Goal: Information Seeking & Learning: Learn about a topic

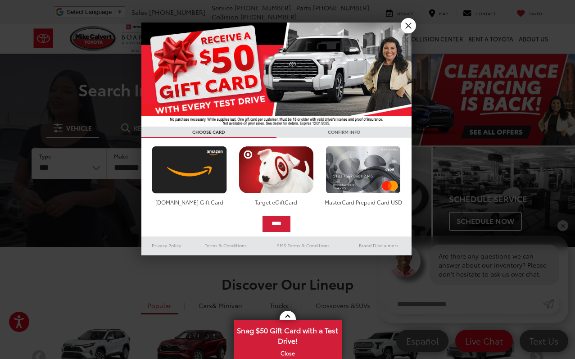
drag, startPoint x: 405, startPoint y: 26, endPoint x: 576, endPoint y: 112, distance: 190.8
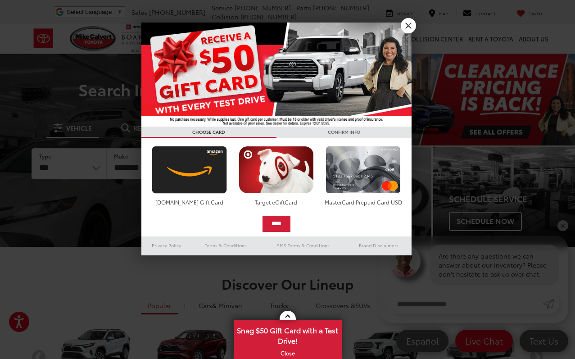
click at [405, 26] on link "X" at bounding box center [408, 25] width 15 height 15
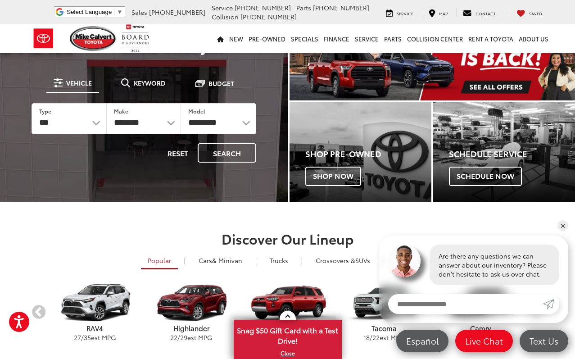
scroll to position [90, 0]
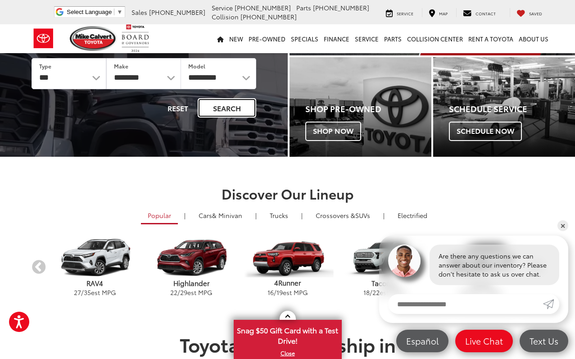
click at [228, 104] on button "Search" at bounding box center [227, 107] width 59 height 19
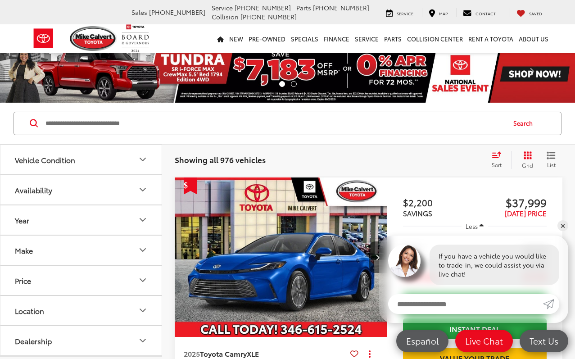
click at [494, 163] on span "Sort" at bounding box center [497, 165] width 10 height 8
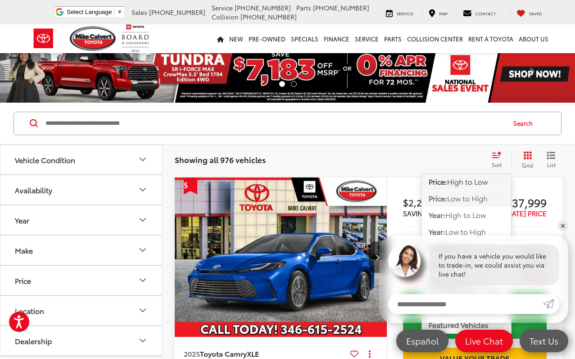
click at [469, 197] on span "Low to High" at bounding box center [467, 198] width 41 height 10
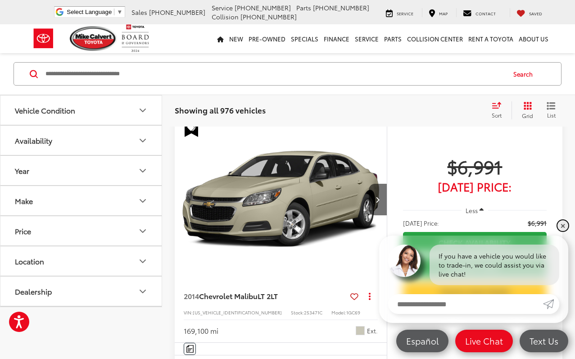
click at [562, 226] on link "✕" at bounding box center [563, 225] width 11 height 11
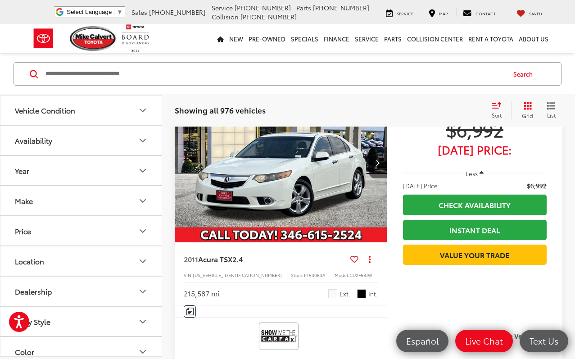
scroll to position [1036, 0]
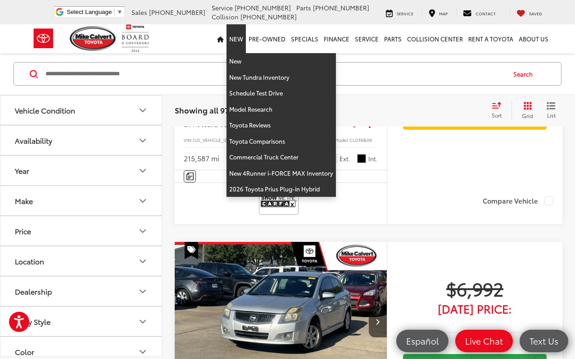
click at [235, 39] on link "New" at bounding box center [236, 38] width 19 height 29
click at [237, 38] on link "New" at bounding box center [236, 38] width 19 height 29
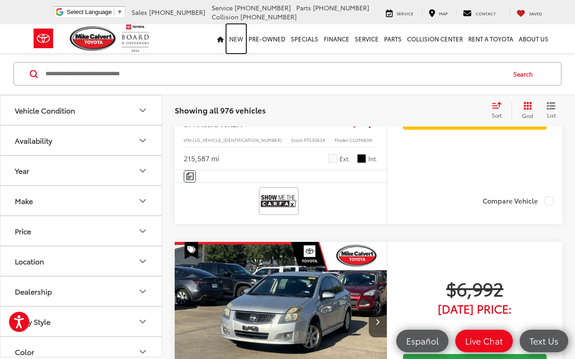
click at [237, 36] on link "New" at bounding box center [236, 38] width 19 height 29
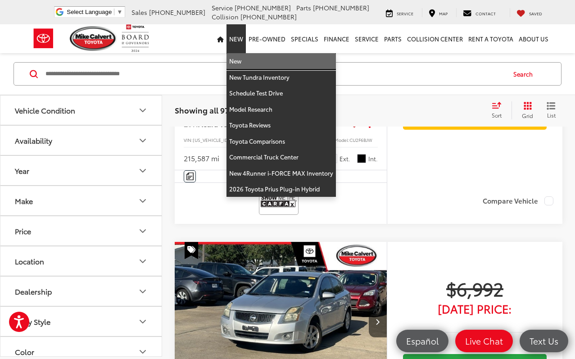
click at [243, 62] on link "New" at bounding box center [281, 61] width 109 height 16
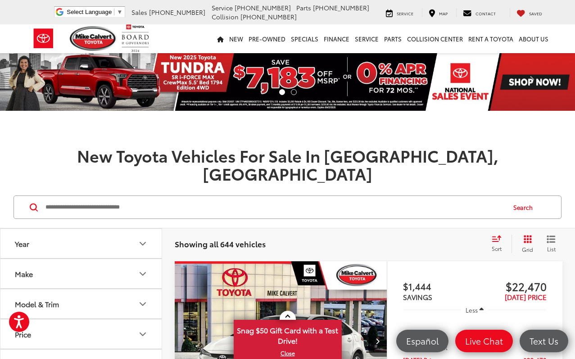
click at [494, 235] on icon "Select sort value" at bounding box center [497, 238] width 10 height 7
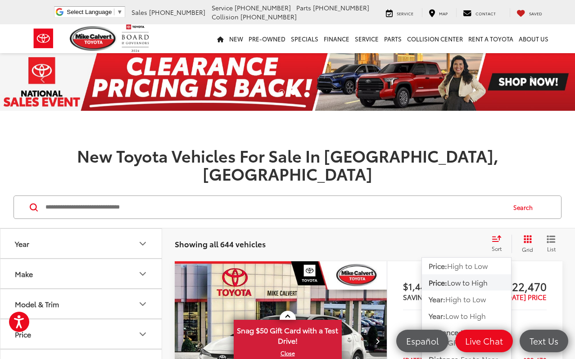
scroll to position [314, 0]
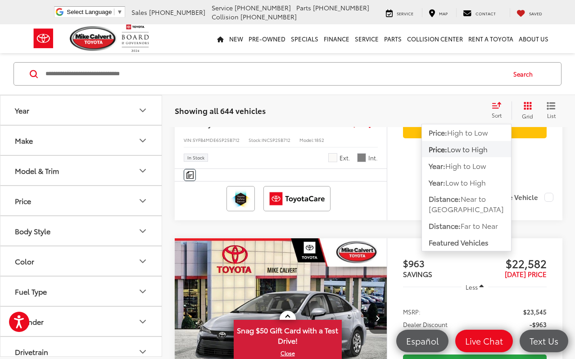
click at [455, 89] on div "Search" at bounding box center [287, 74] width 575 height 42
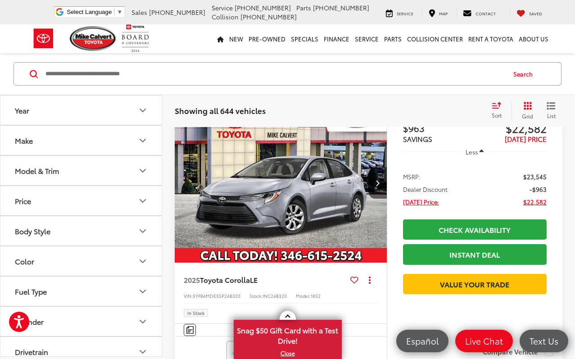
scroll to position [404, 0]
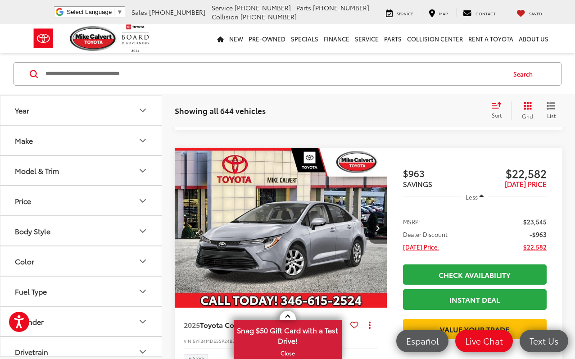
click at [304, 231] on img "2025 Toyota Corolla LE 0" at bounding box center [281, 228] width 214 height 160
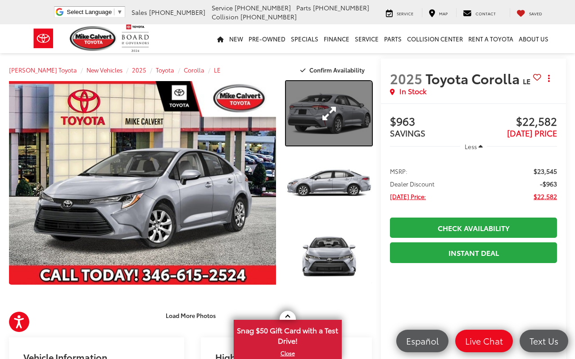
click at [351, 114] on link "Expand Photo 1" at bounding box center [329, 113] width 86 height 64
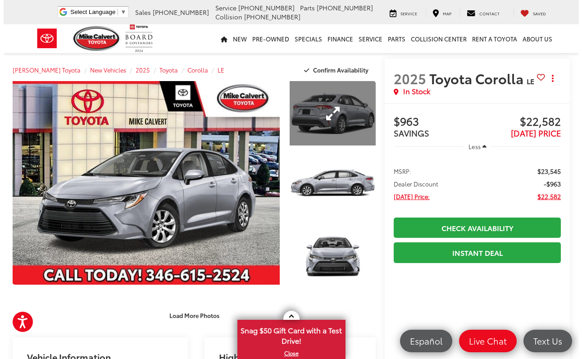
scroll to position [0, 456]
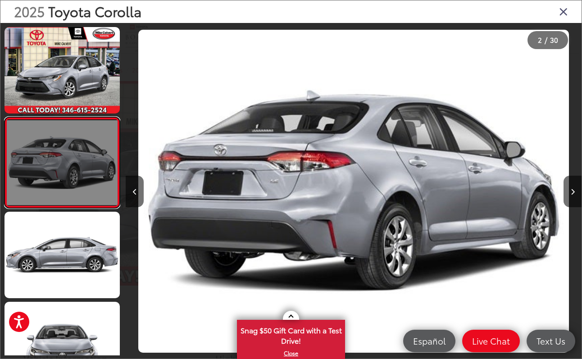
click at [67, 166] on link at bounding box center [62, 162] width 115 height 91
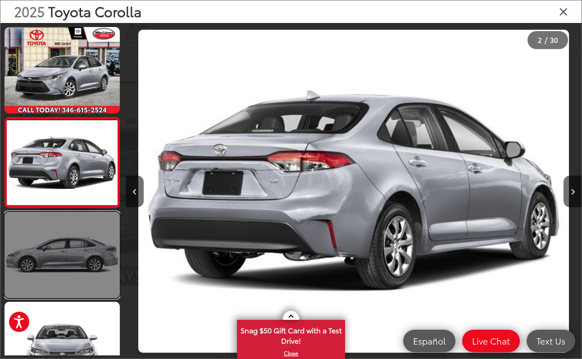
click at [69, 233] on link at bounding box center [62, 255] width 115 height 87
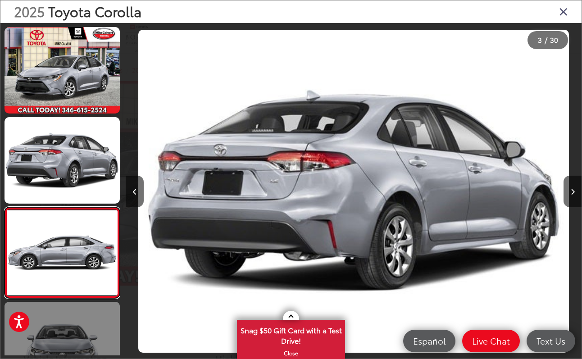
scroll to position [0, 912]
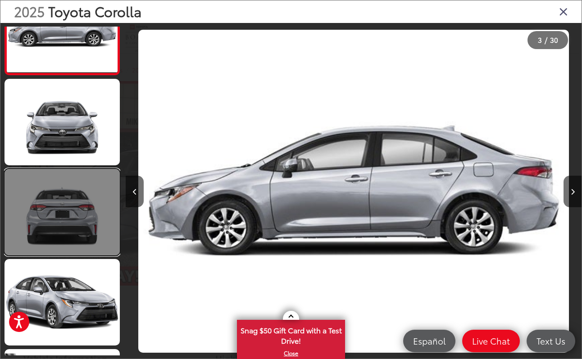
click at [69, 219] on link at bounding box center [62, 212] width 115 height 87
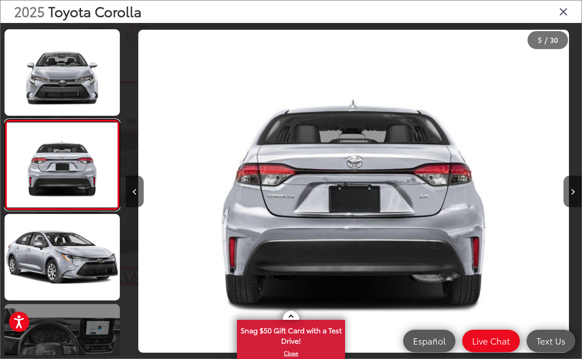
scroll to position [403, 0]
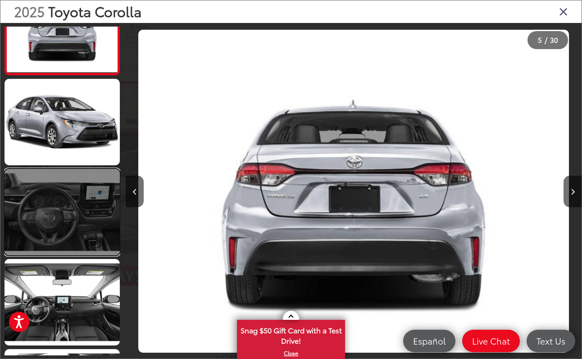
click at [66, 212] on link at bounding box center [62, 212] width 115 height 87
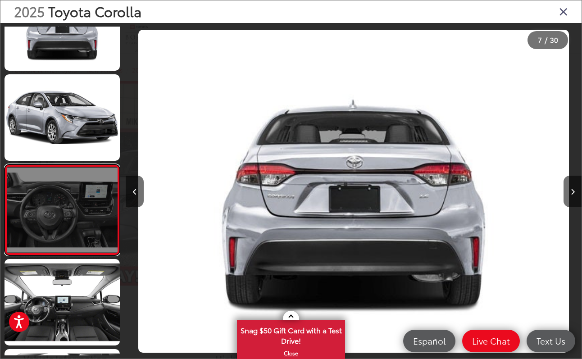
scroll to position [0, 2736]
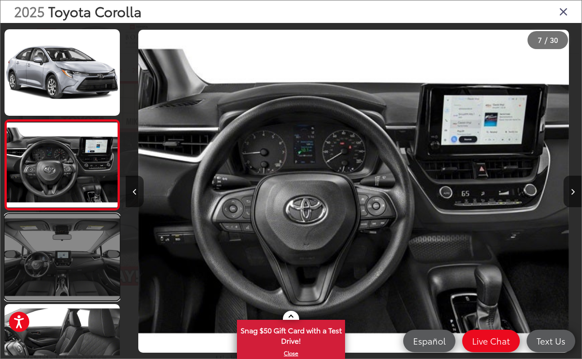
click at [66, 254] on link at bounding box center [62, 257] width 115 height 87
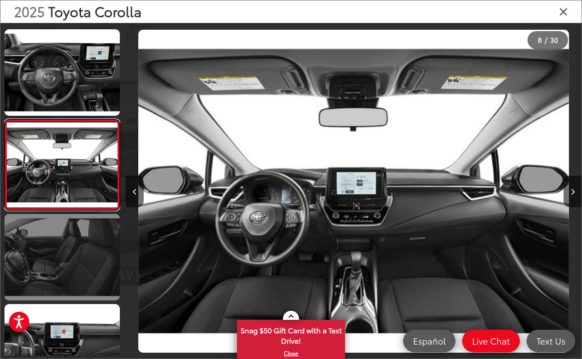
scroll to position [674, 0]
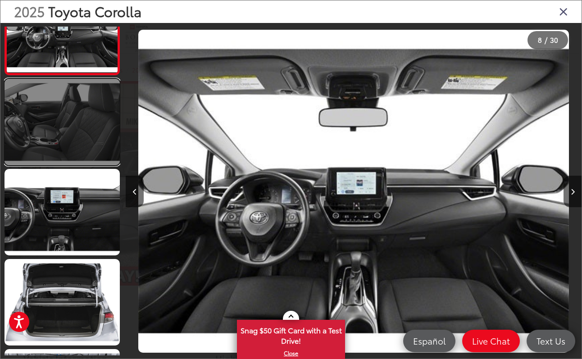
click at [62, 134] on link at bounding box center [62, 122] width 115 height 87
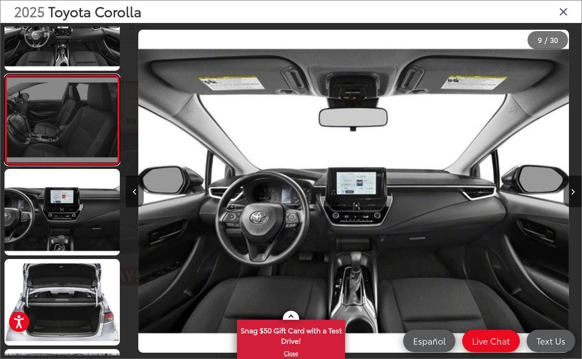
scroll to position [0, 3647]
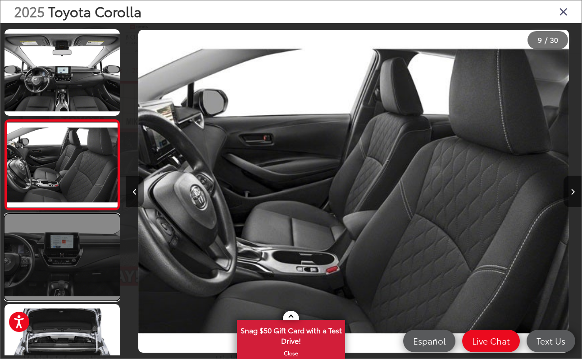
click at [72, 257] on link at bounding box center [62, 257] width 115 height 87
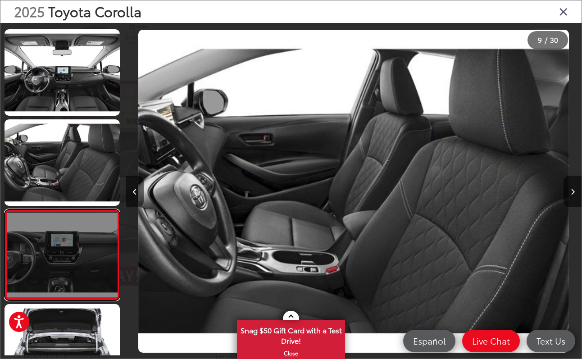
scroll to position [719, 0]
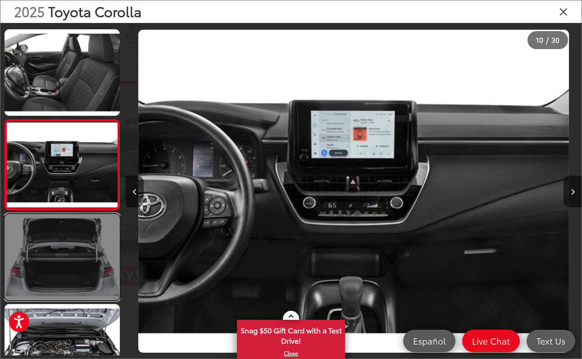
click at [63, 250] on link at bounding box center [62, 257] width 115 height 87
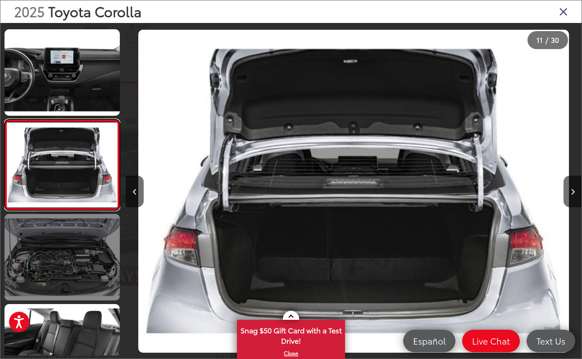
scroll to position [854, 0]
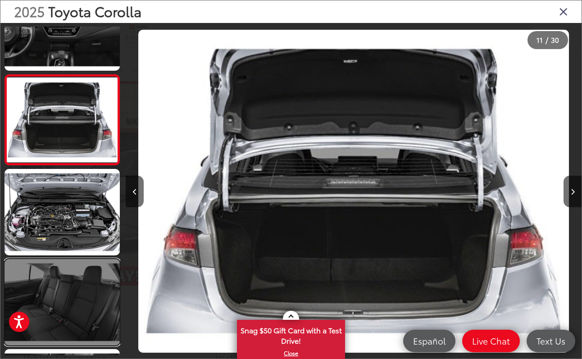
click at [80, 285] on link at bounding box center [62, 302] width 115 height 87
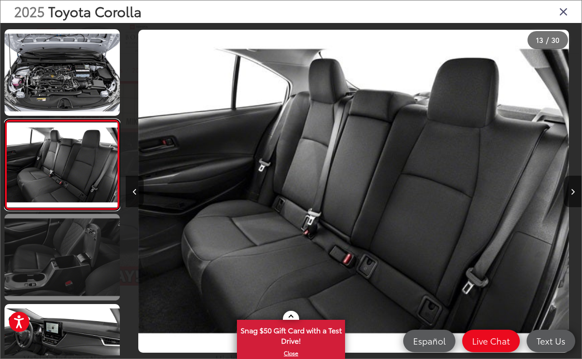
scroll to position [1079, 0]
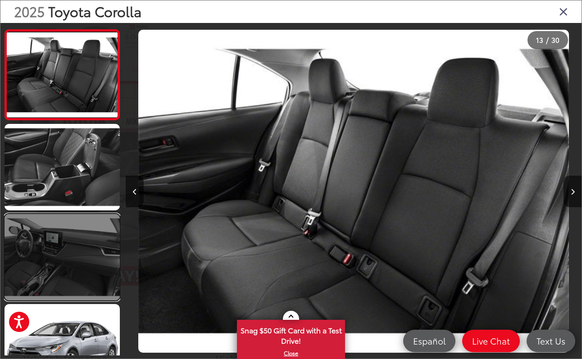
click at [82, 276] on link at bounding box center [62, 257] width 115 height 87
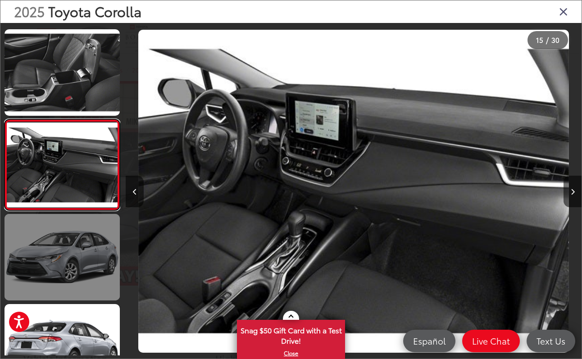
scroll to position [1259, 0]
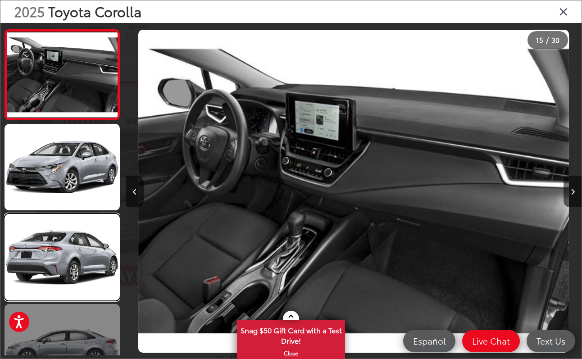
click at [73, 258] on link at bounding box center [62, 257] width 115 height 87
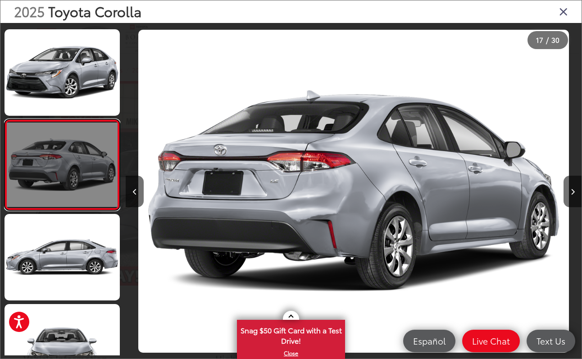
click at [75, 171] on link at bounding box center [62, 164] width 115 height 91
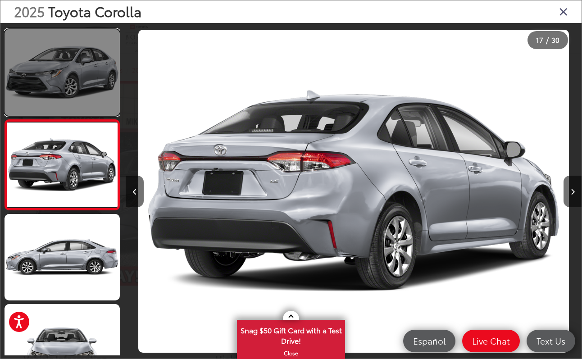
click at [78, 95] on link at bounding box center [62, 72] width 115 height 87
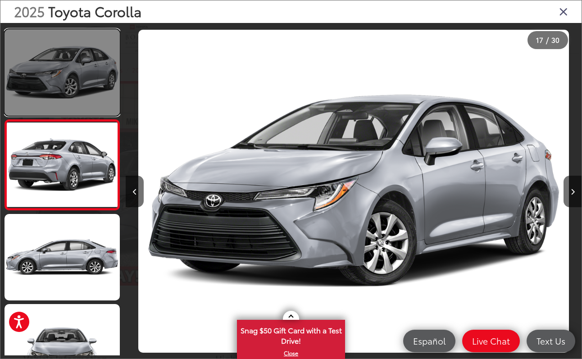
scroll to position [1259, 0]
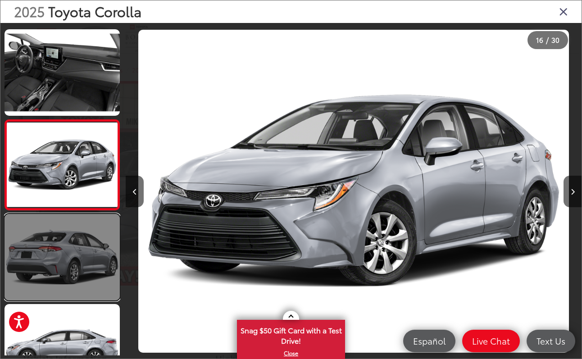
click at [81, 275] on link at bounding box center [62, 257] width 115 height 87
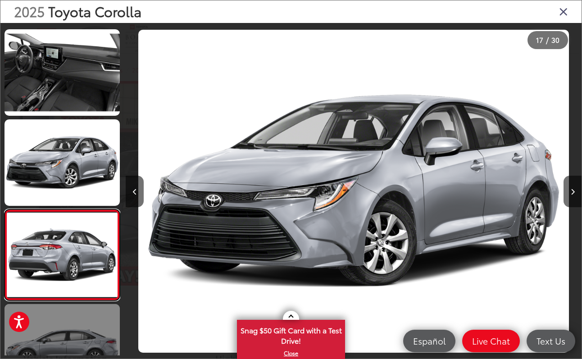
scroll to position [1349, 0]
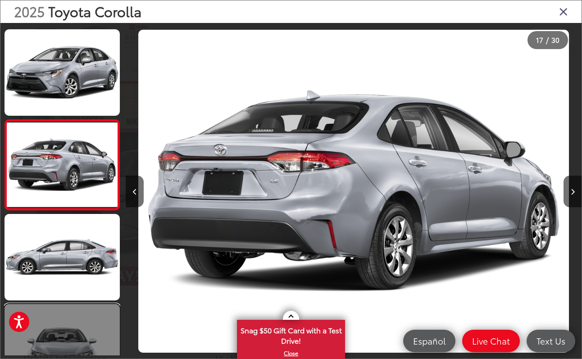
click at [77, 335] on link at bounding box center [62, 347] width 115 height 87
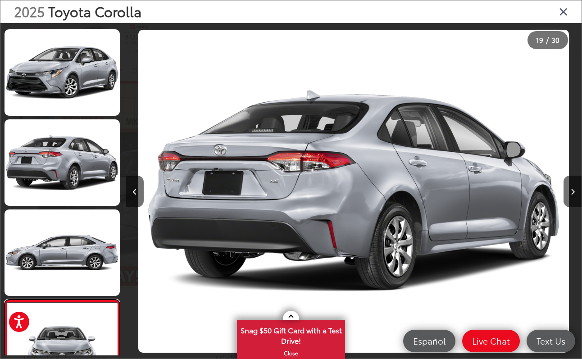
scroll to position [0, 0]
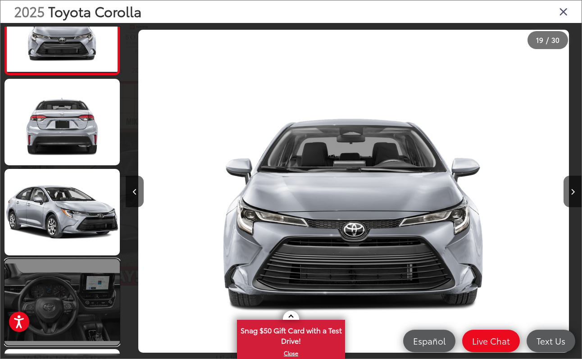
click at [89, 310] on link at bounding box center [62, 302] width 115 height 87
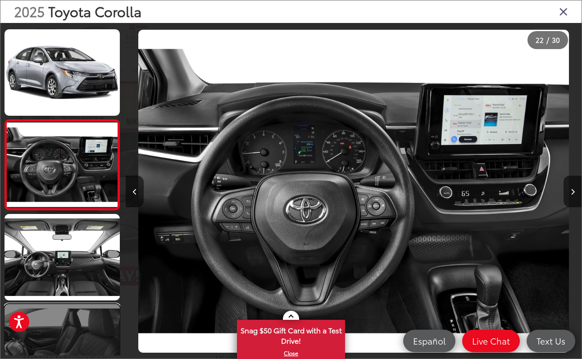
click at [102, 328] on link at bounding box center [62, 347] width 115 height 87
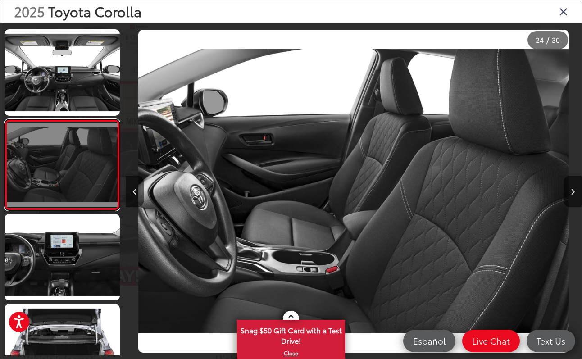
click at [65, 161] on link at bounding box center [62, 164] width 115 height 91
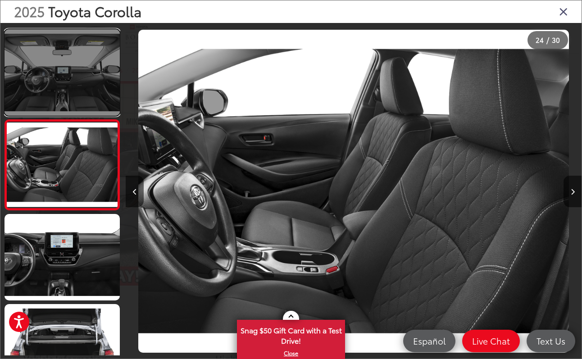
click at [79, 82] on link at bounding box center [62, 72] width 115 height 87
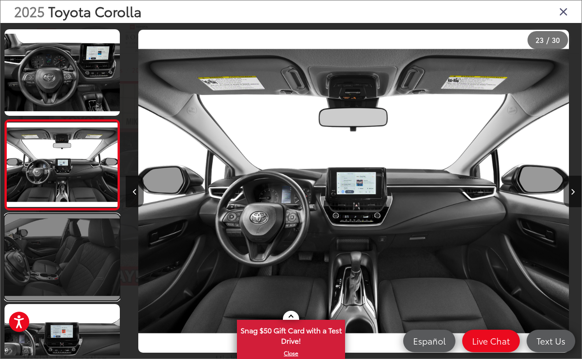
click at [47, 252] on link at bounding box center [62, 257] width 115 height 87
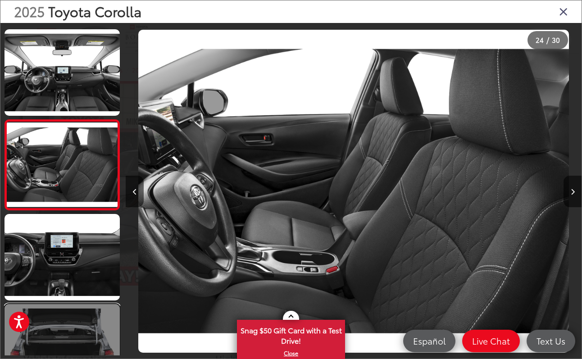
click at [53, 323] on link at bounding box center [62, 347] width 115 height 87
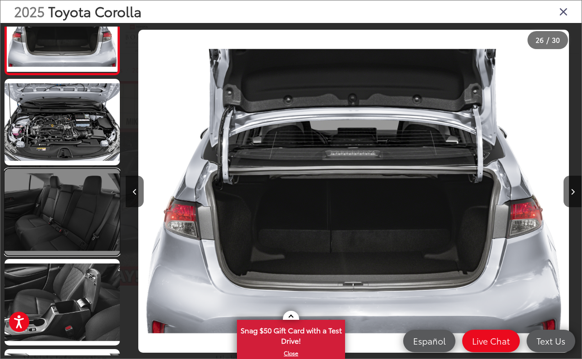
click at [66, 205] on link at bounding box center [62, 212] width 115 height 87
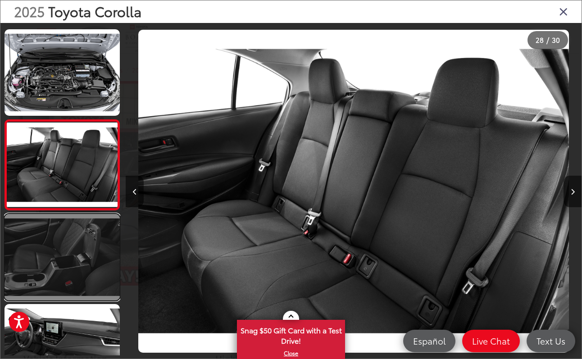
click at [71, 249] on link at bounding box center [62, 257] width 115 height 87
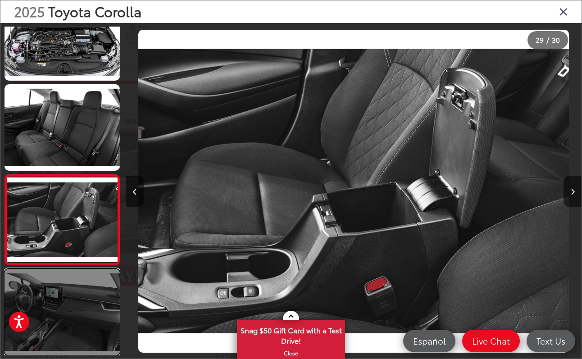
click at [70, 305] on link at bounding box center [62, 312] width 115 height 87
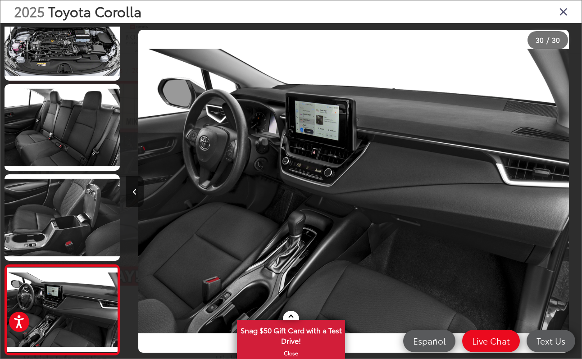
click at [564, 12] on icon "Close gallery" at bounding box center [563, 11] width 9 height 12
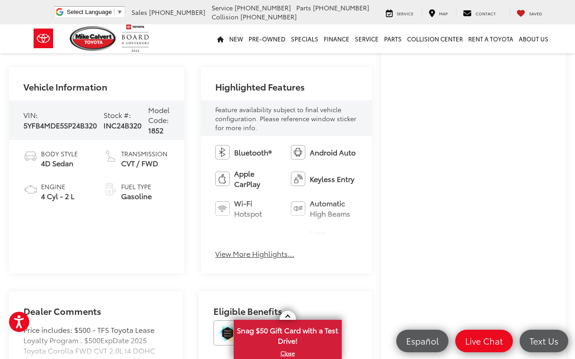
click at [255, 256] on button "View More Highlights..." at bounding box center [254, 254] width 79 height 10
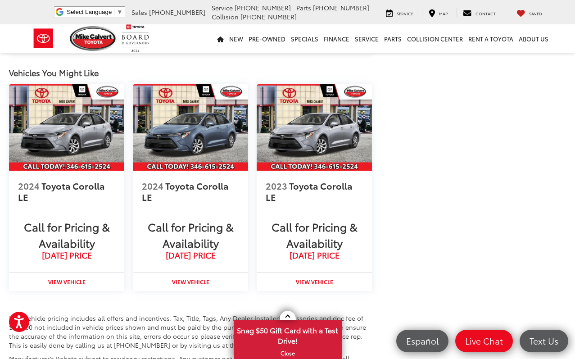
scroll to position [1081, 0]
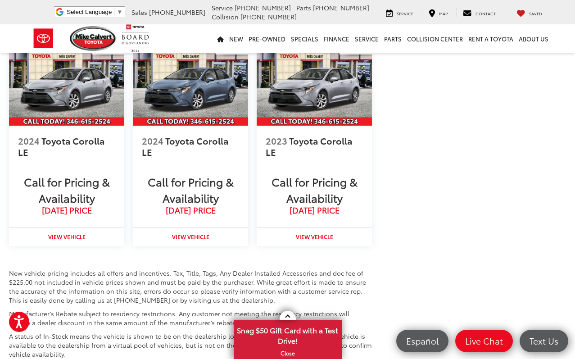
click at [212, 82] on img at bounding box center [190, 82] width 115 height 87
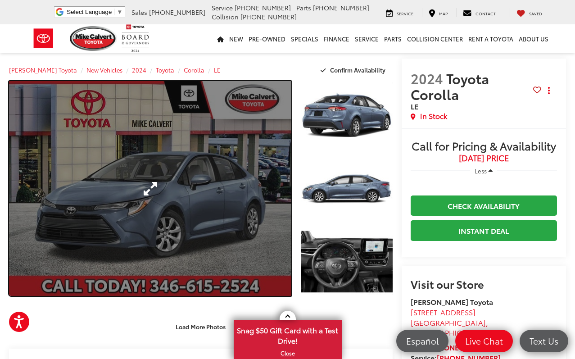
click at [191, 213] on link "Expand Photo 0" at bounding box center [150, 188] width 282 height 215
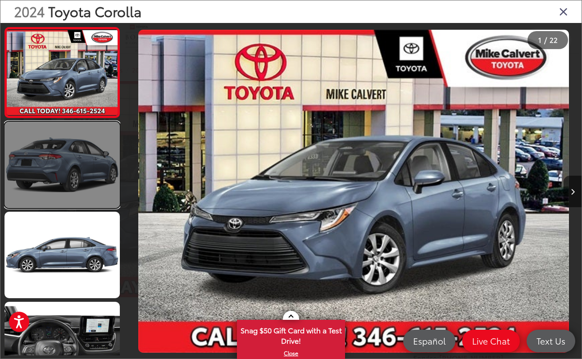
click at [75, 168] on link at bounding box center [62, 165] width 115 height 87
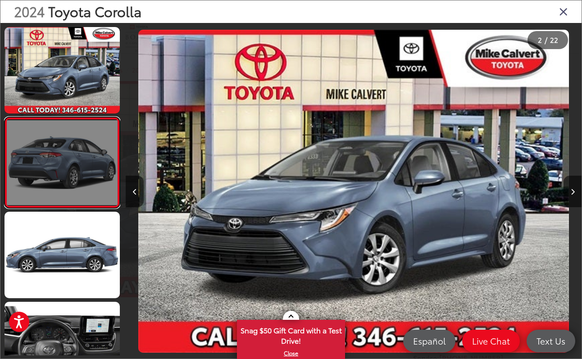
scroll to position [0, 456]
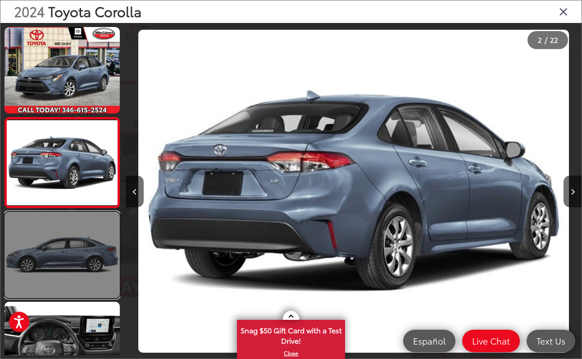
click at [77, 231] on link at bounding box center [62, 255] width 115 height 87
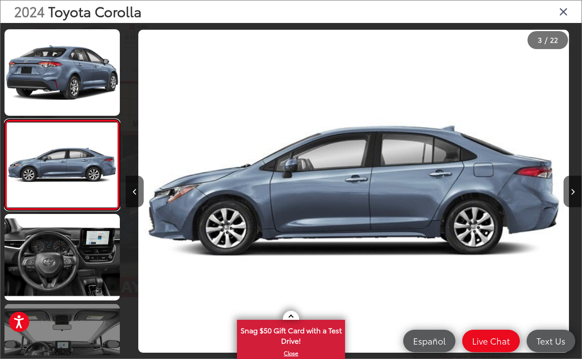
scroll to position [223, 0]
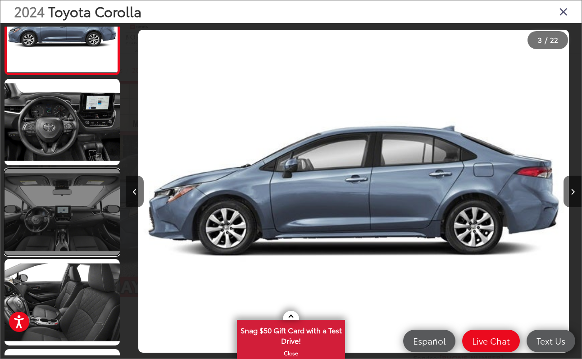
click at [76, 203] on link at bounding box center [62, 212] width 115 height 87
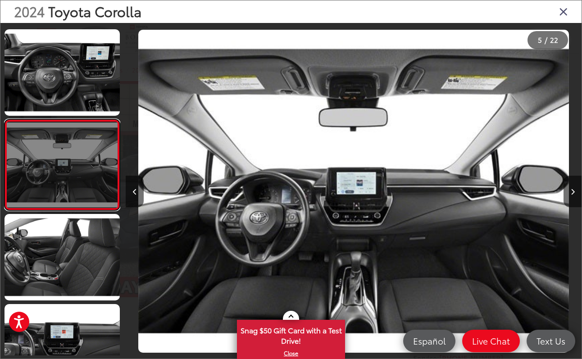
scroll to position [358, 0]
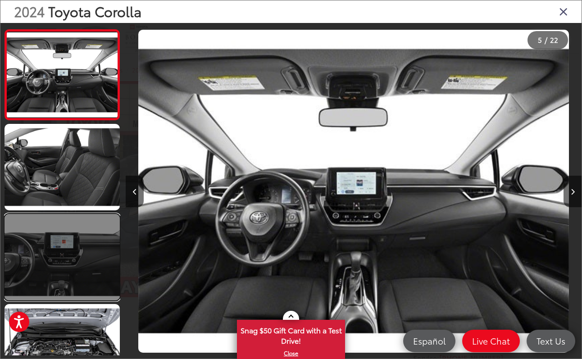
click at [100, 242] on link at bounding box center [62, 257] width 115 height 87
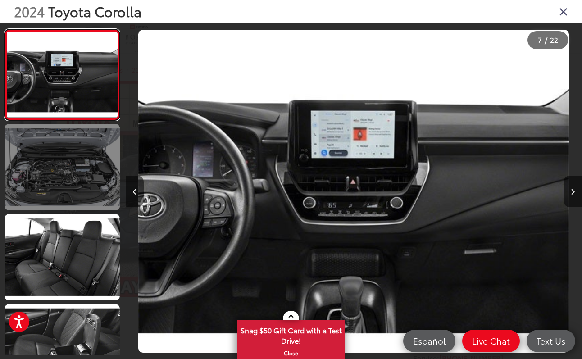
scroll to position [583, 0]
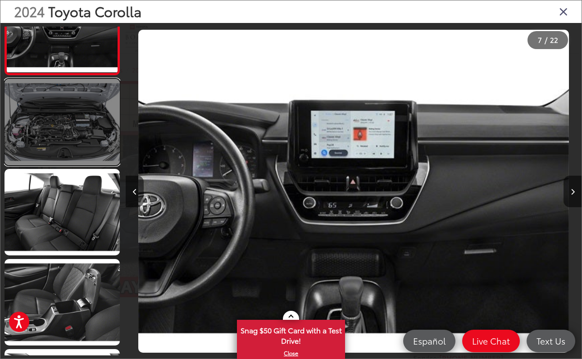
click at [73, 138] on link at bounding box center [62, 122] width 115 height 87
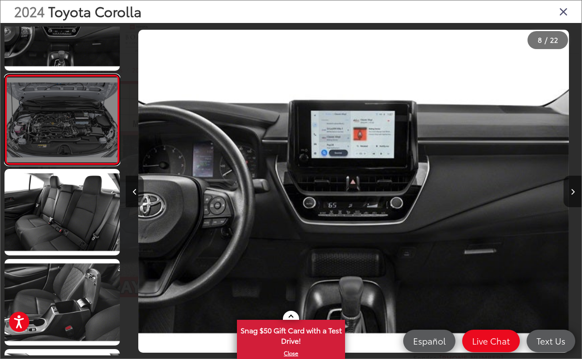
scroll to position [0, 3192]
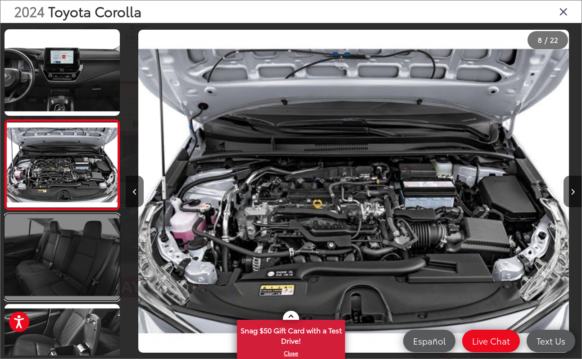
click at [83, 264] on link at bounding box center [62, 257] width 115 height 87
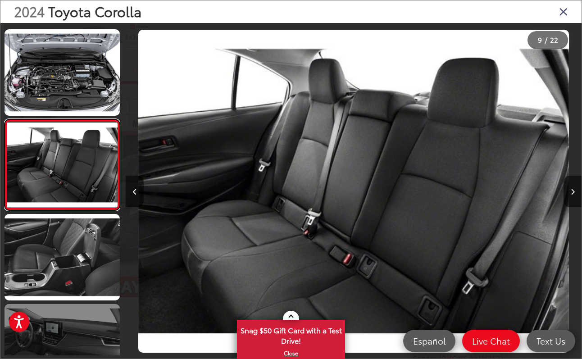
scroll to position [764, 0]
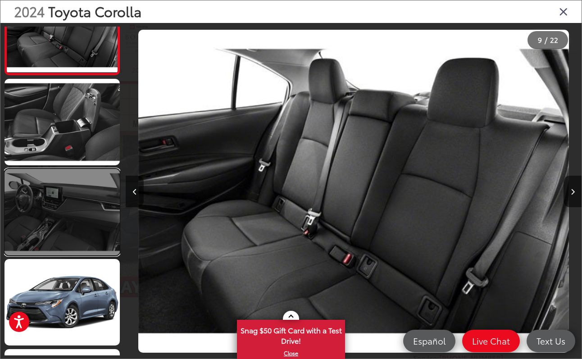
click at [65, 223] on link at bounding box center [62, 212] width 115 height 87
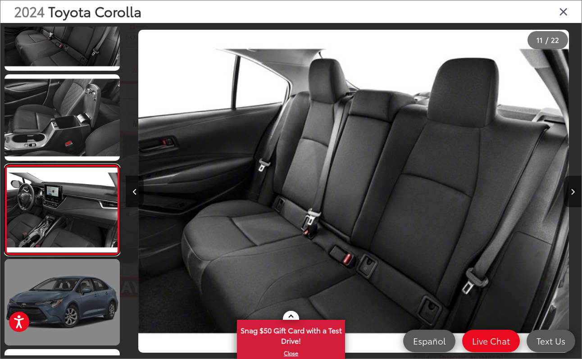
scroll to position [0, 4559]
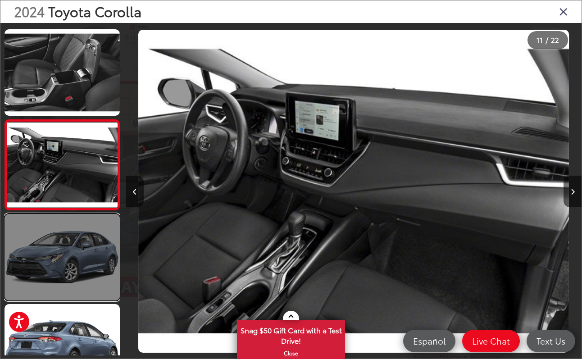
click at [77, 248] on link at bounding box center [62, 257] width 115 height 87
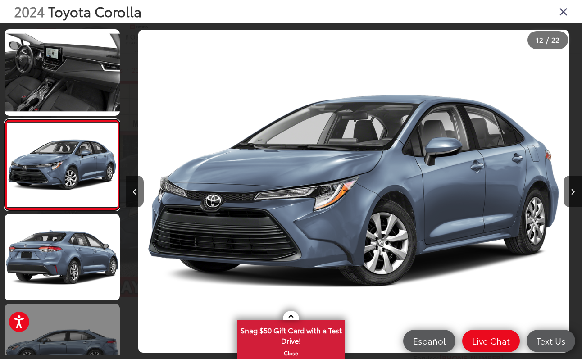
scroll to position [1034, 0]
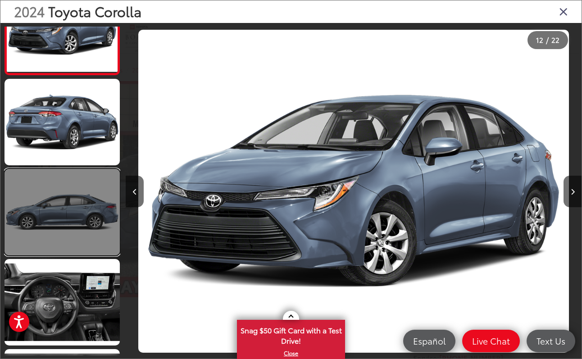
click at [66, 192] on link at bounding box center [62, 212] width 115 height 87
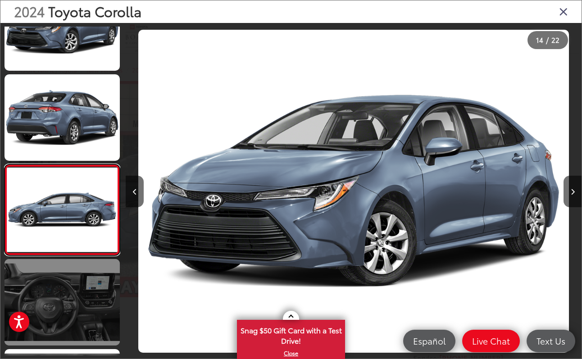
scroll to position [0, 5927]
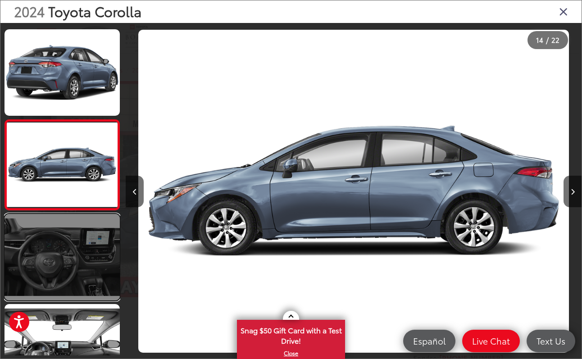
click at [80, 271] on link at bounding box center [62, 257] width 115 height 87
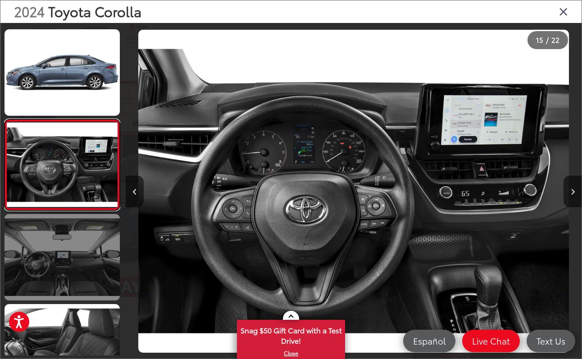
scroll to position [1214, 0]
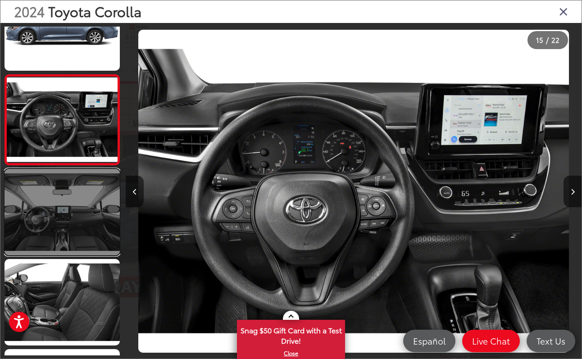
click at [77, 231] on link at bounding box center [62, 212] width 115 height 87
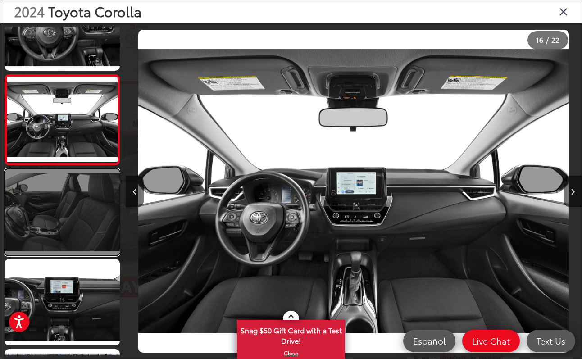
click at [76, 228] on link at bounding box center [62, 212] width 115 height 87
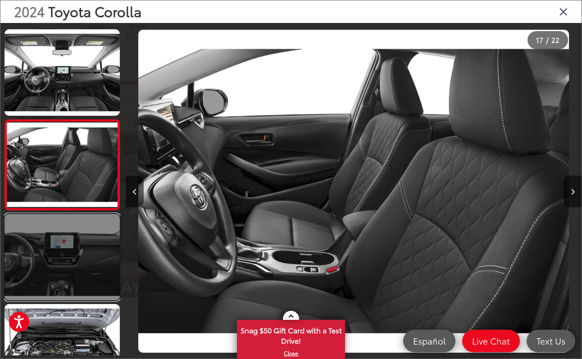
click at [69, 259] on link at bounding box center [62, 257] width 115 height 87
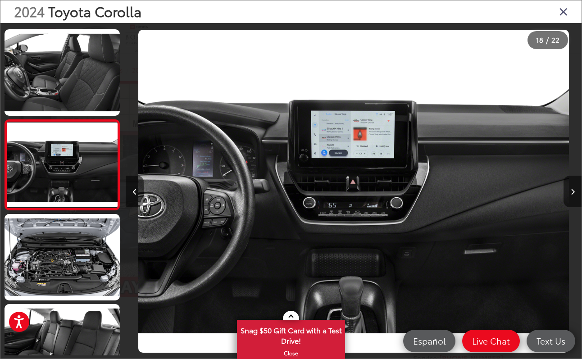
click at [563, 13] on icon "Close gallery" at bounding box center [563, 11] width 9 height 12
